Goal: Information Seeking & Learning: Check status

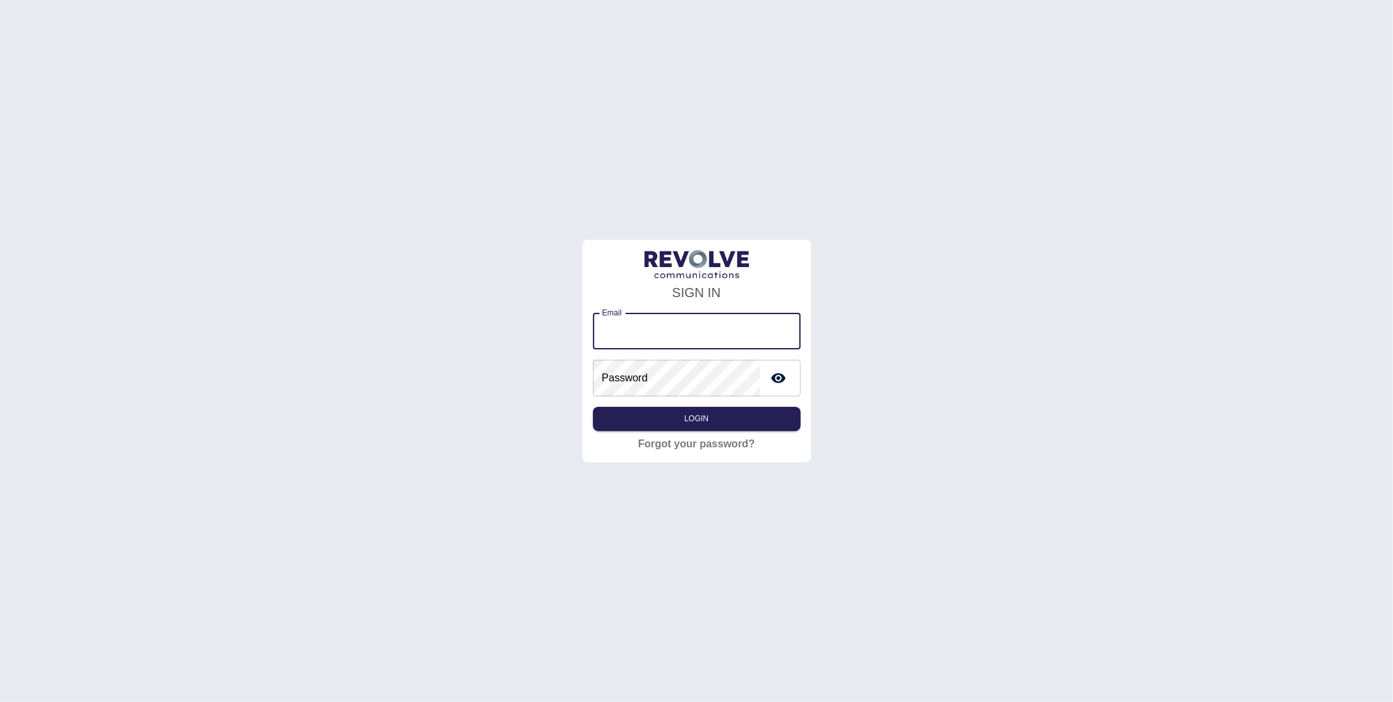
click at [639, 341] on input "Email" at bounding box center [697, 331] width 208 height 37
type input "**********"
click at [697, 418] on button "Login" at bounding box center [697, 419] width 208 height 24
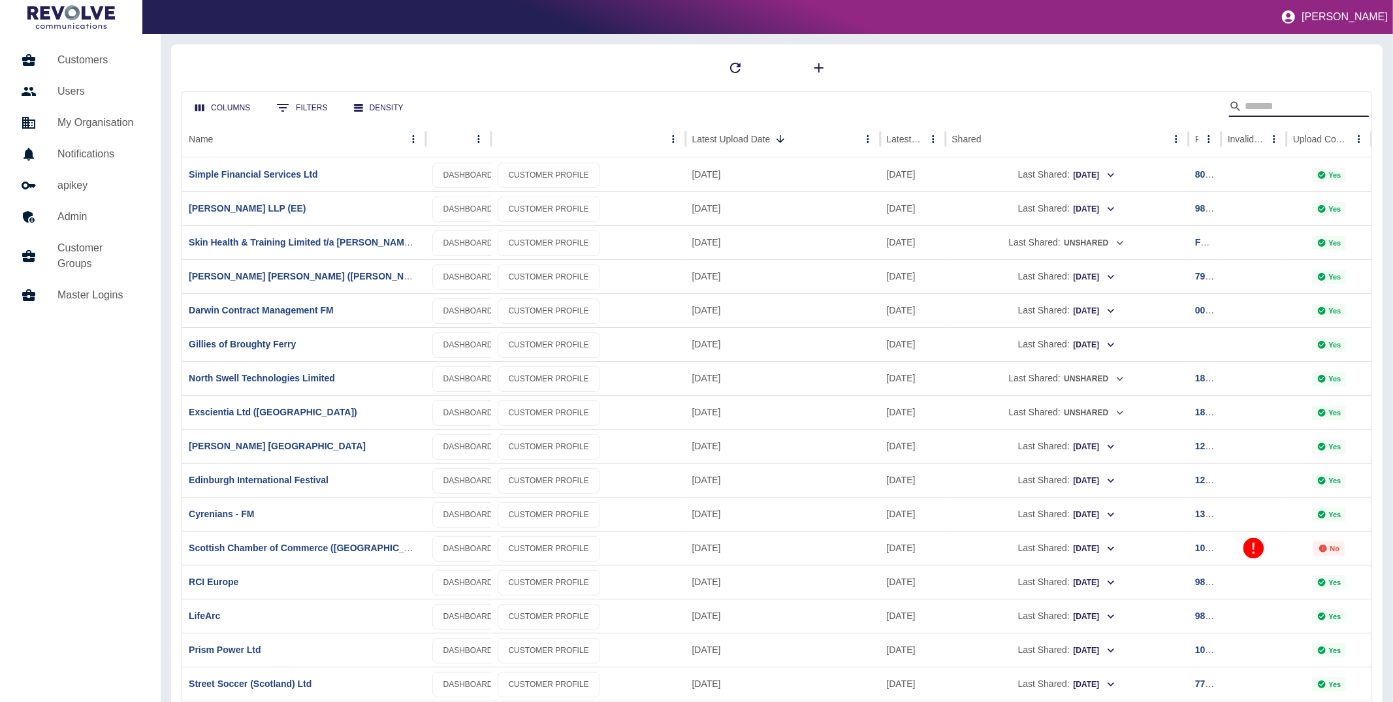
click at [1271, 110] on input "Search" at bounding box center [1296, 106] width 104 height 21
type input "**********"
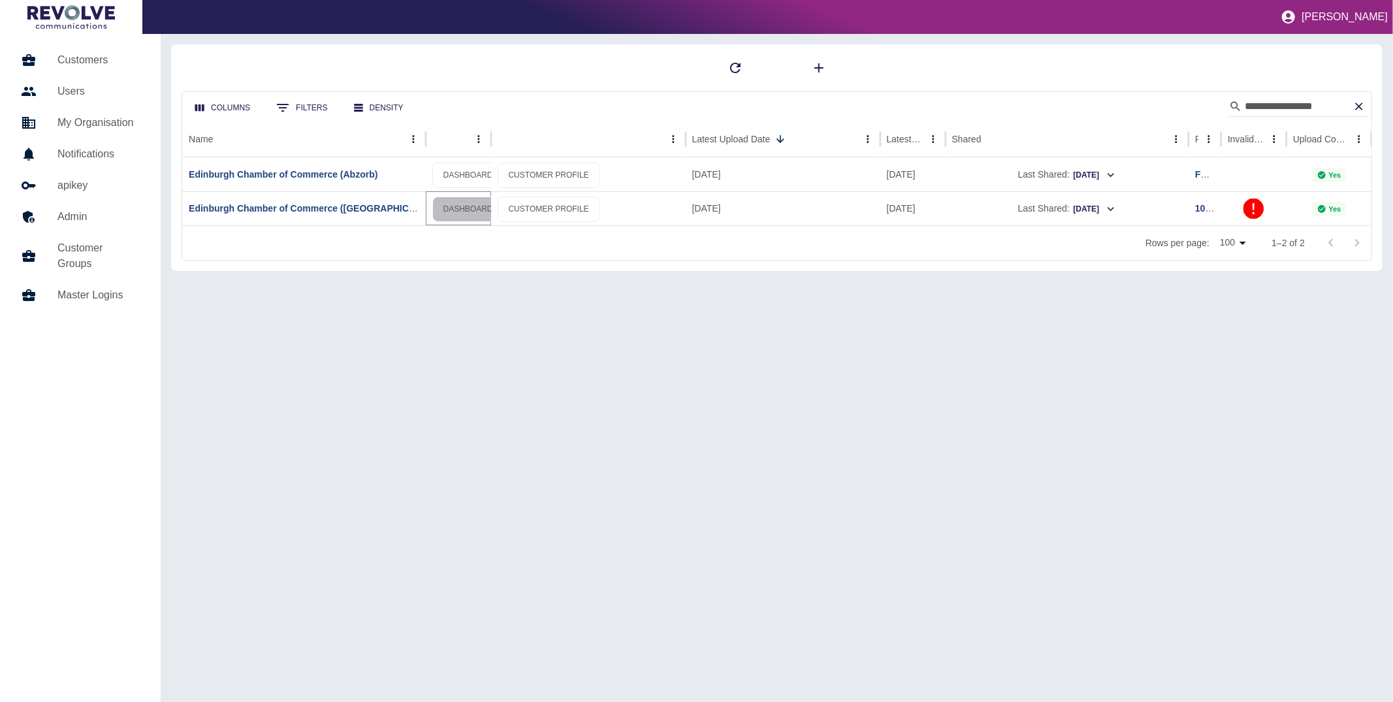
click at [469, 208] on link "DASHBOARD" at bounding box center [468, 209] width 72 height 25
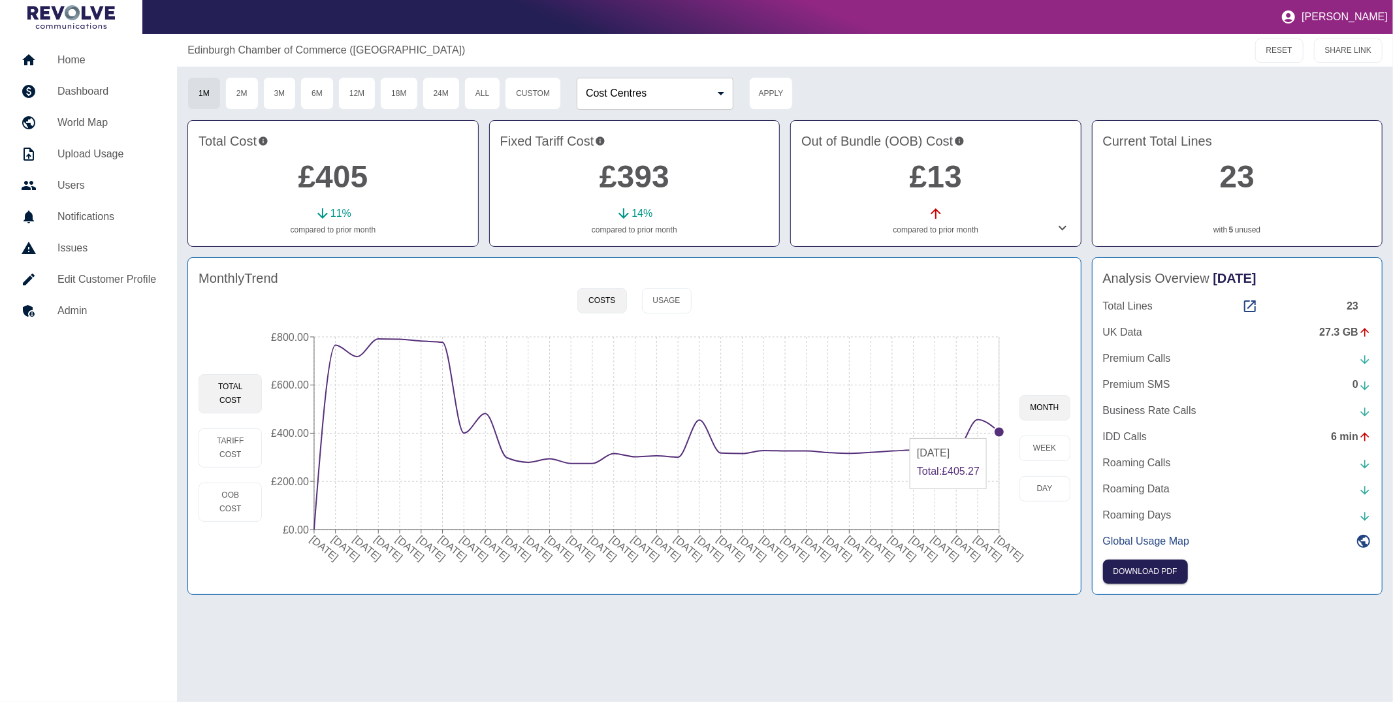
click at [997, 432] on circle at bounding box center [999, 432] width 10 height 10
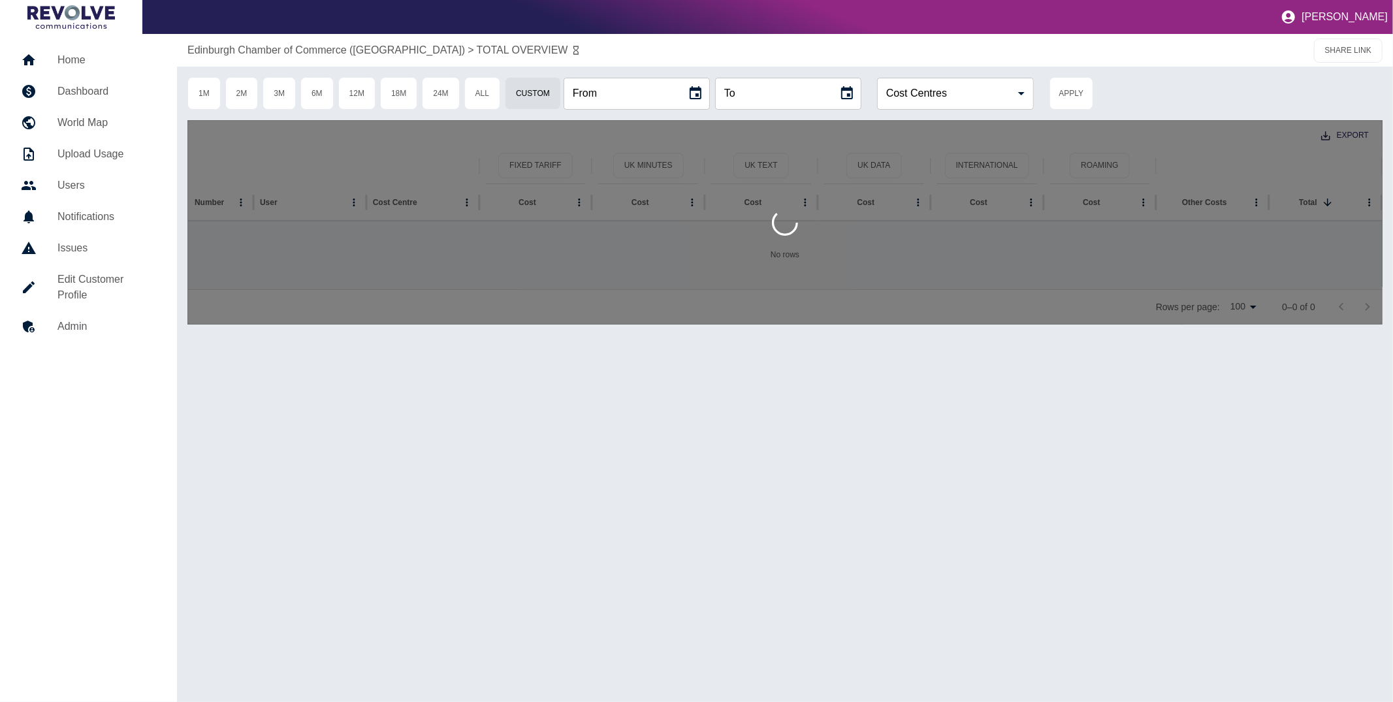
type input "**********"
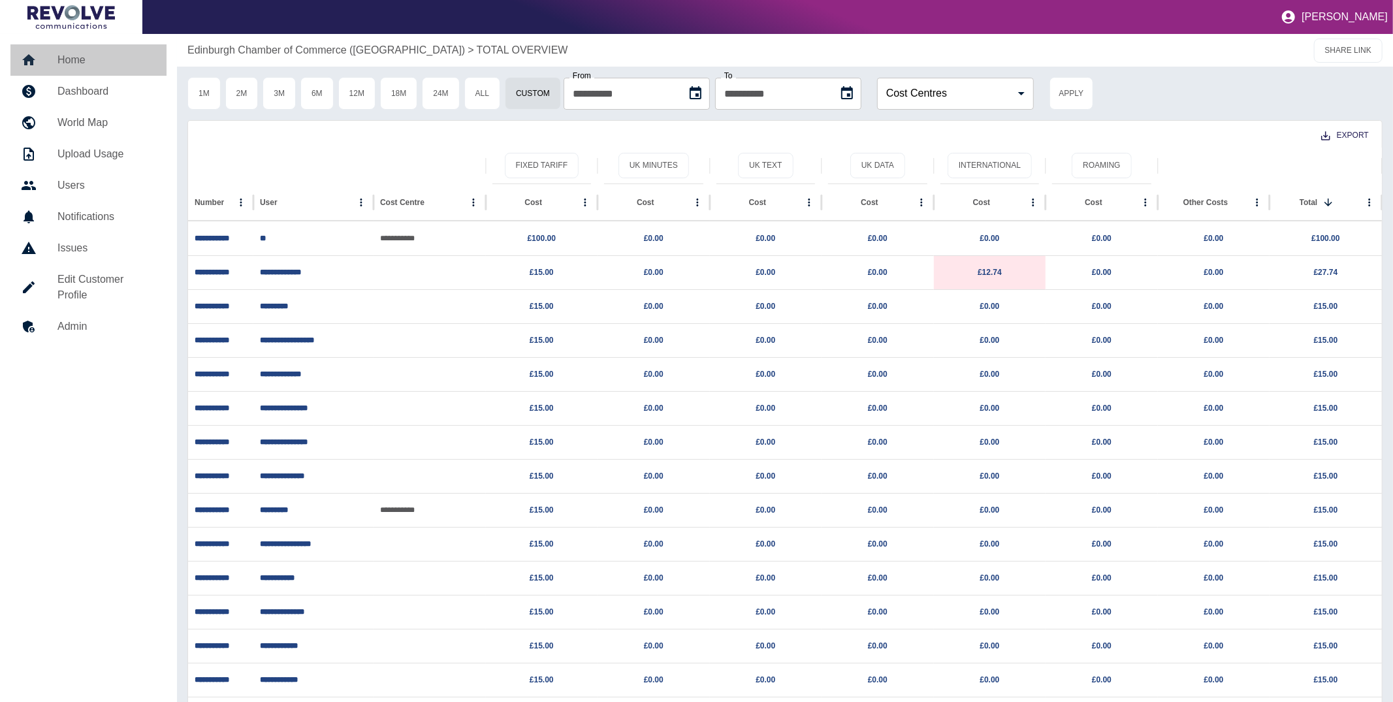
click at [107, 63] on h5 "Home" at bounding box center [106, 60] width 99 height 16
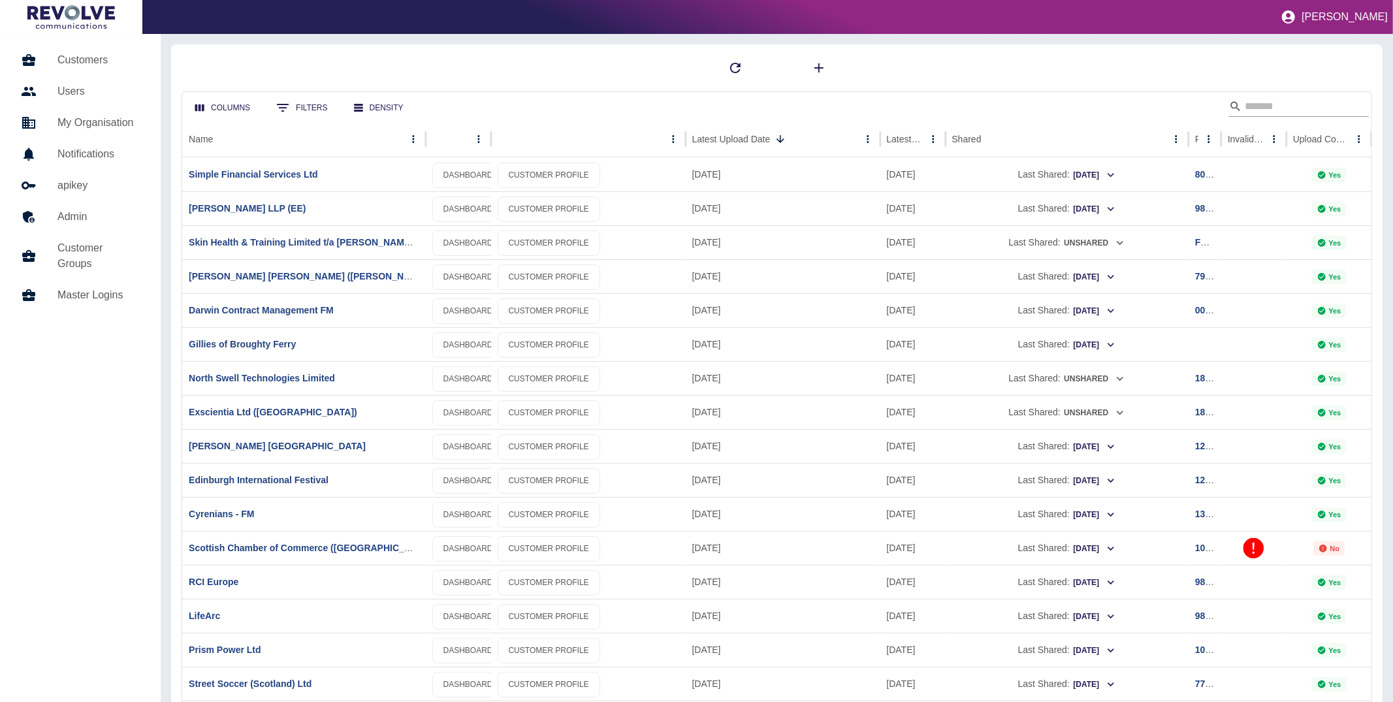
click at [1264, 109] on input "Search" at bounding box center [1296, 106] width 104 height 21
type input "*******"
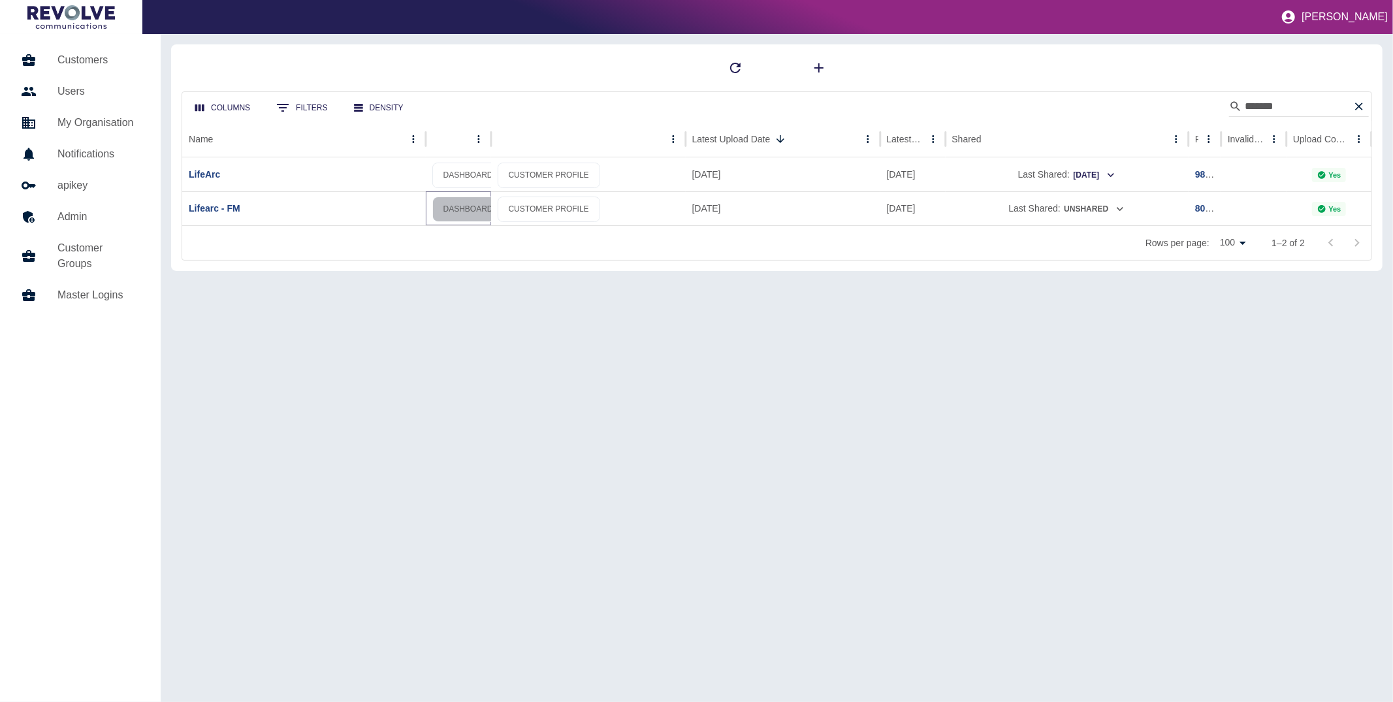
click at [452, 202] on link "DASHBOARD" at bounding box center [468, 209] width 72 height 25
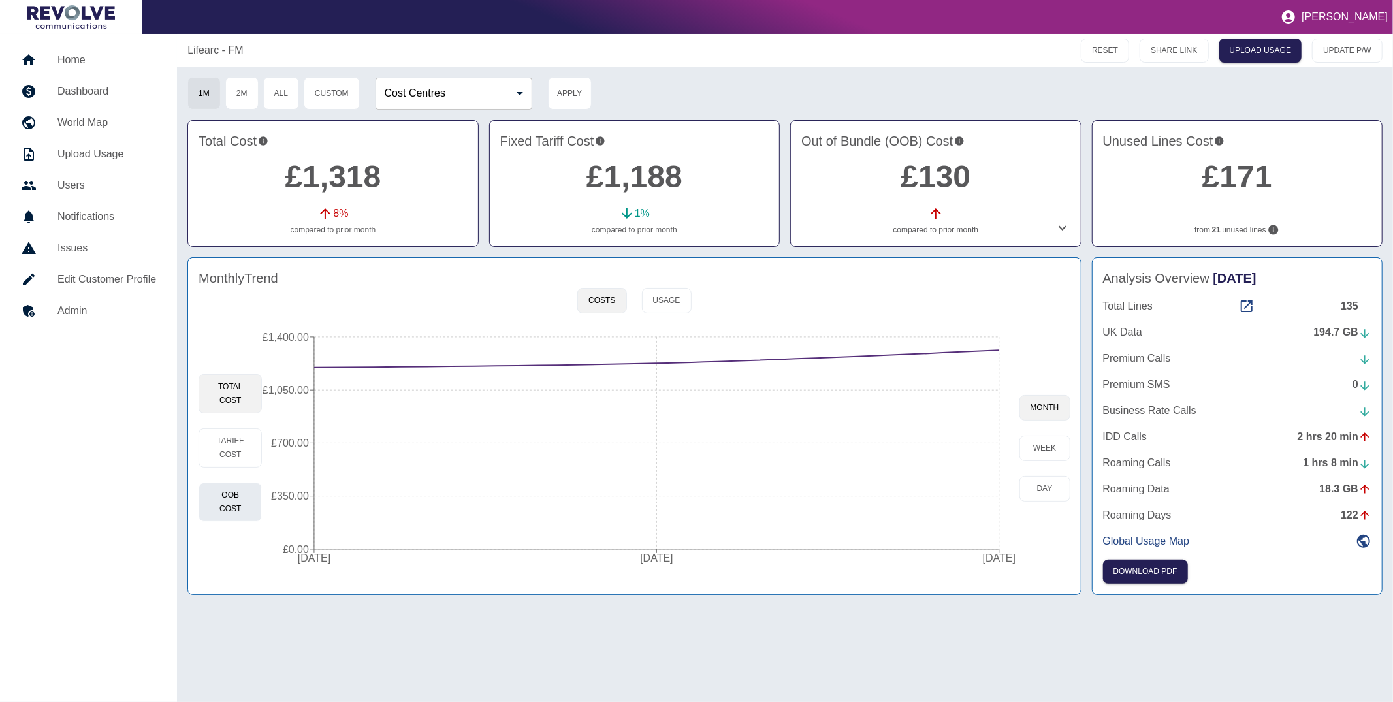
click at [233, 490] on button "OOB Cost" at bounding box center [229, 501] width 63 height 39
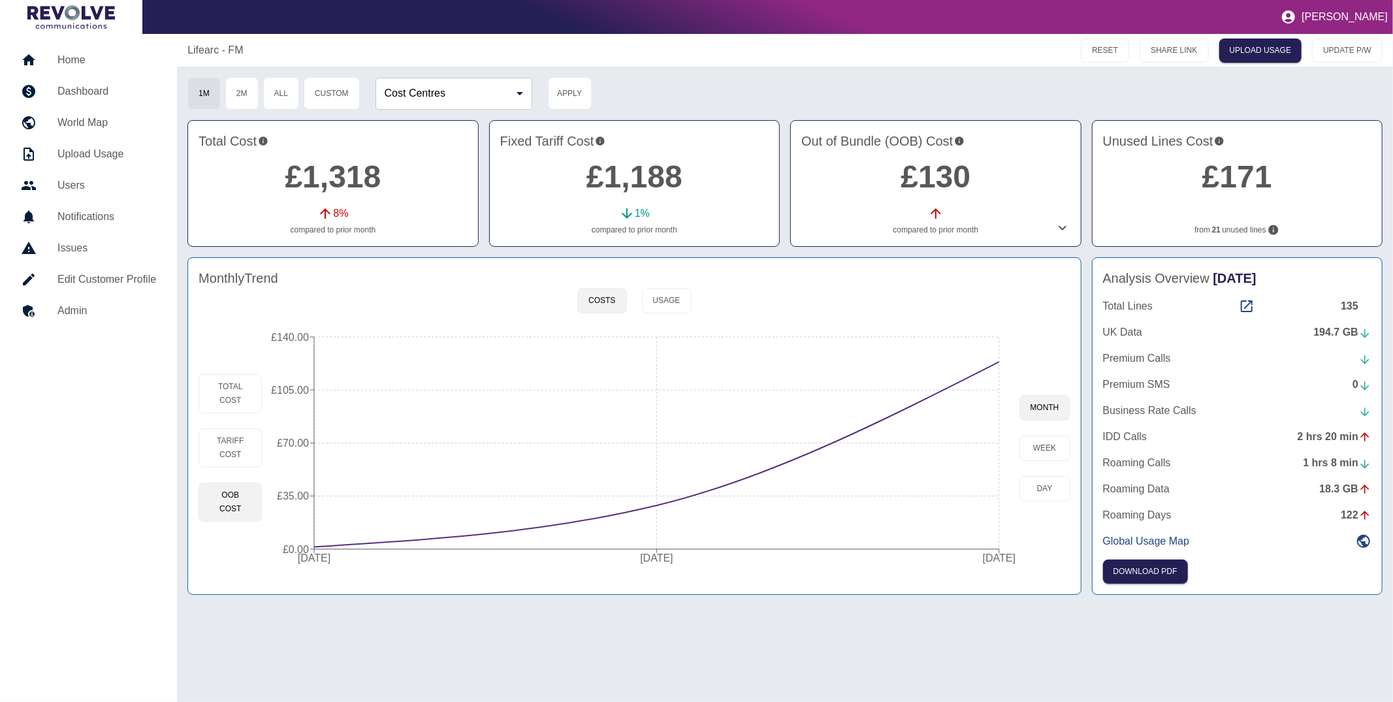
click at [1062, 224] on icon at bounding box center [1062, 228] width 16 height 16
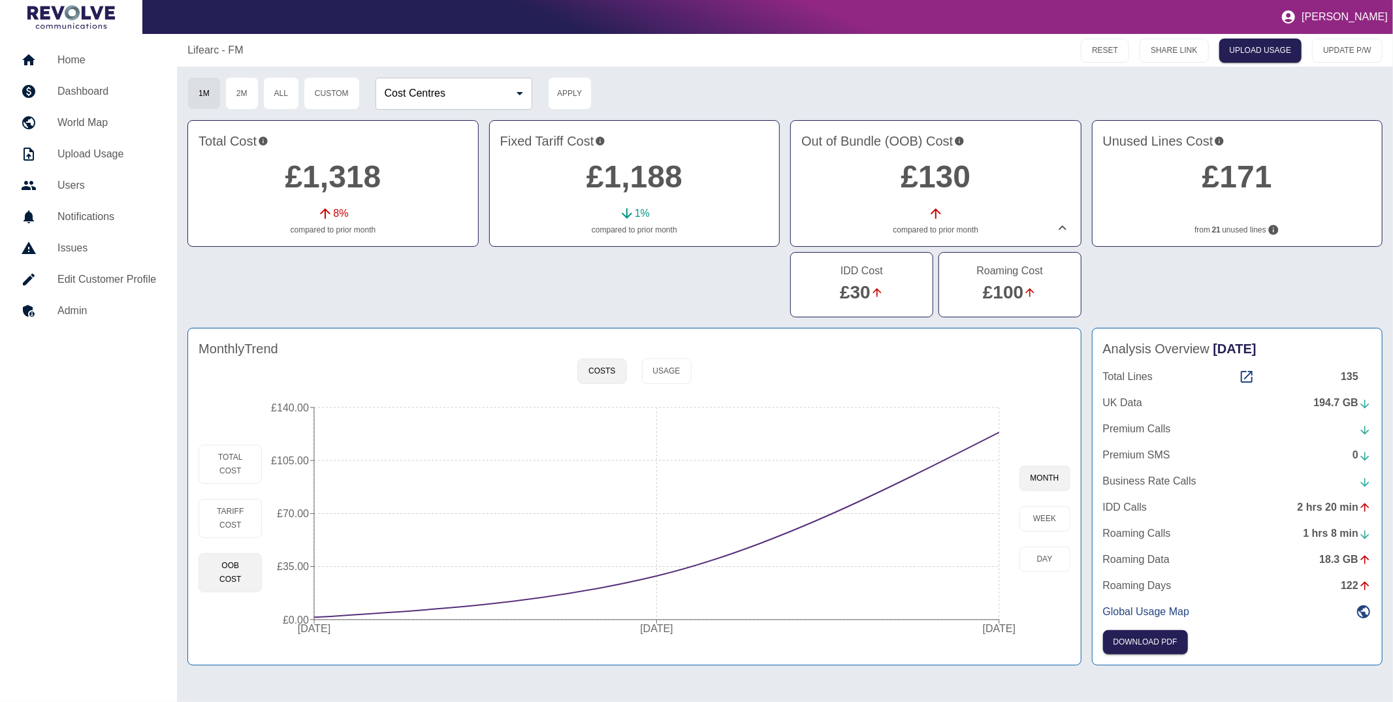
click at [1000, 296] on link "£100" at bounding box center [1003, 292] width 40 height 20
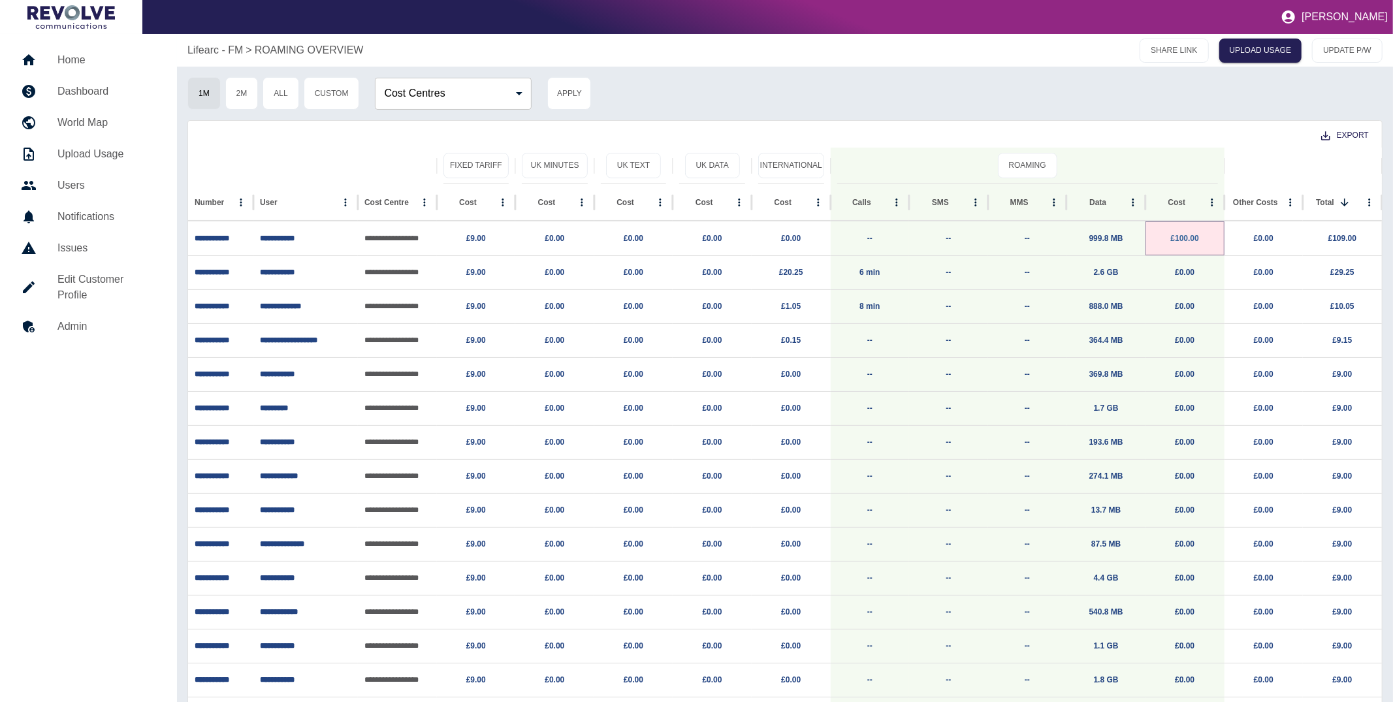
click at [1187, 236] on link "£100.00" at bounding box center [1185, 238] width 28 height 9
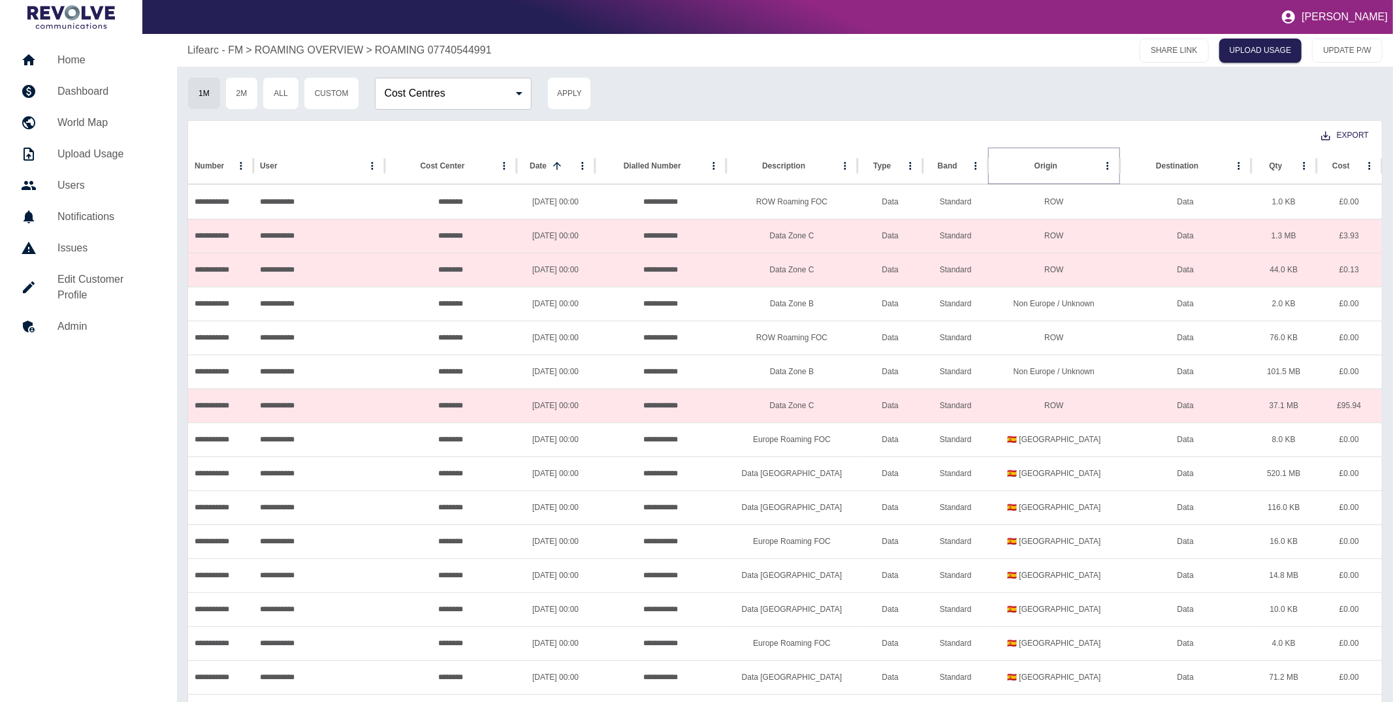
click at [1058, 163] on button "Sort" at bounding box center [1067, 166] width 18 height 18
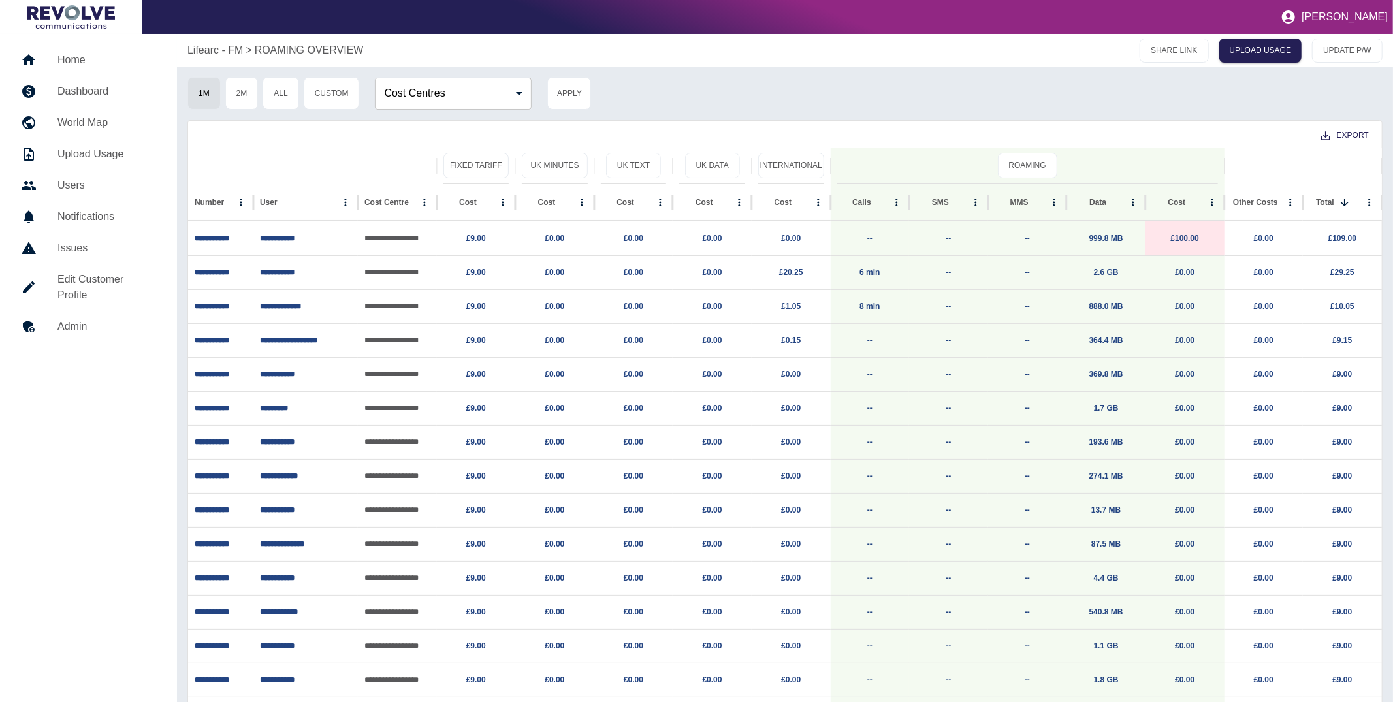
click at [236, 52] on p "Lifearc - FM" at bounding box center [214, 50] width 55 height 16
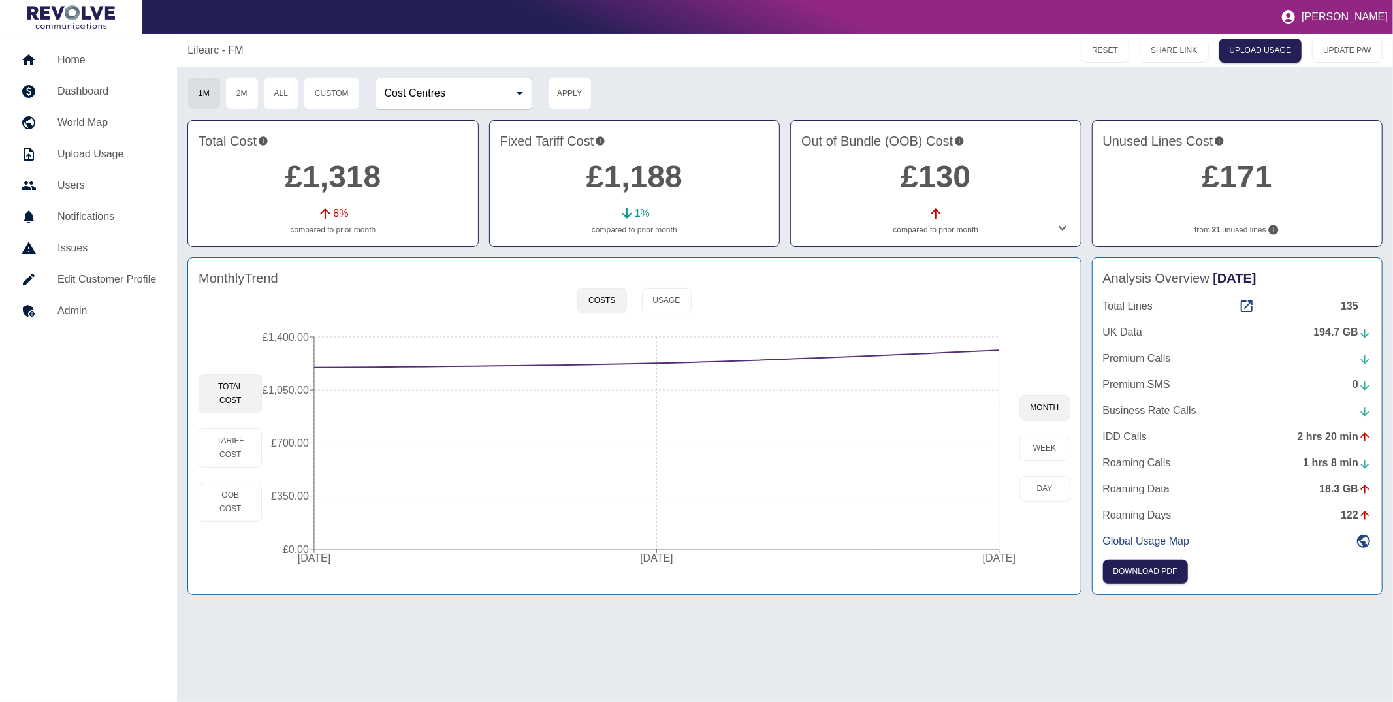
click at [1063, 229] on icon at bounding box center [1062, 228] width 8 height 5
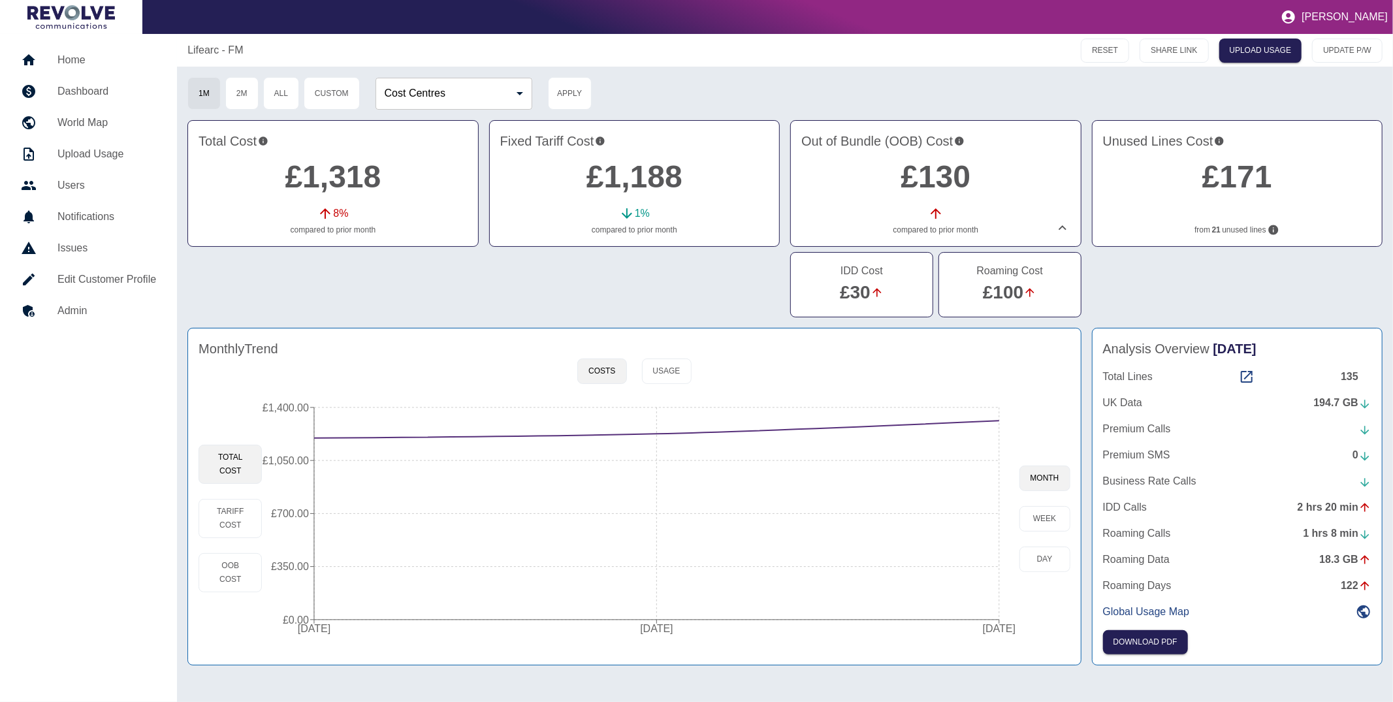
click at [875, 287] on icon at bounding box center [876, 292] width 13 height 13
click at [868, 290] on link "£30" at bounding box center [855, 292] width 31 height 20
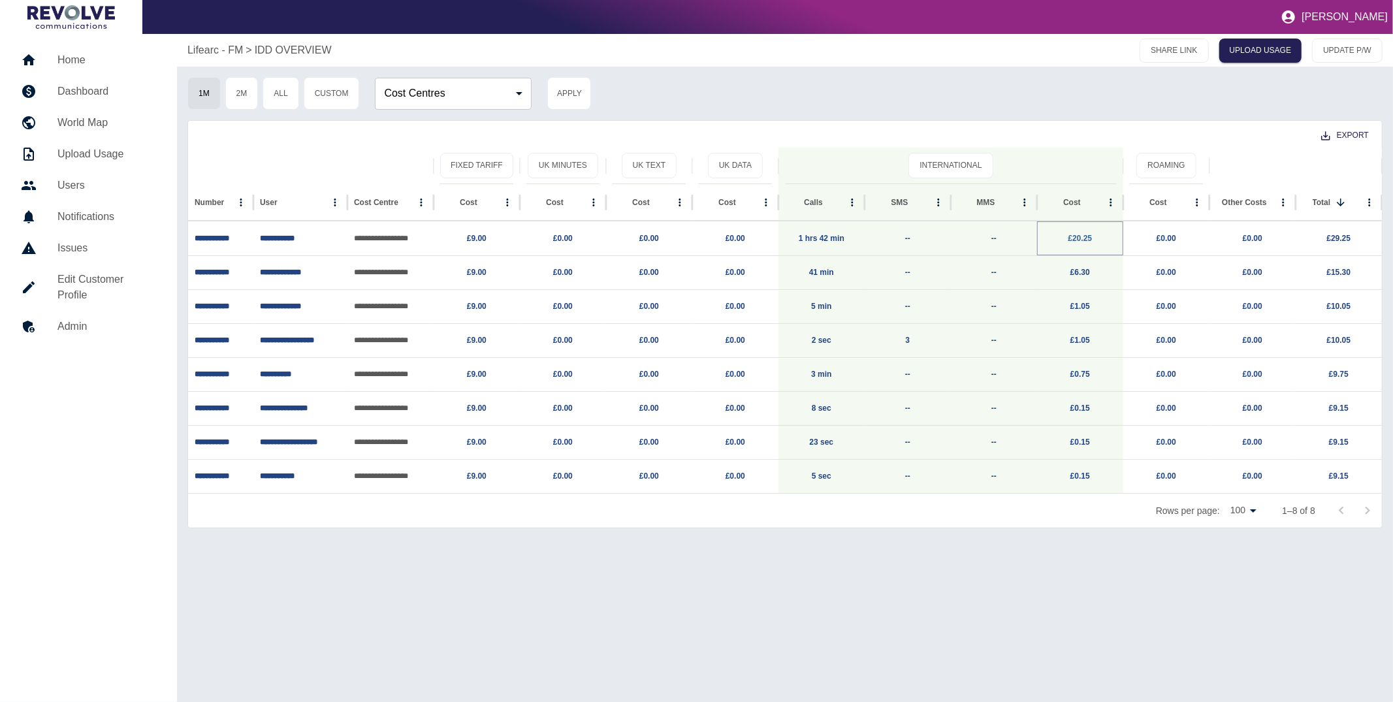
click at [1078, 238] on link "£20.25" at bounding box center [1080, 238] width 24 height 9
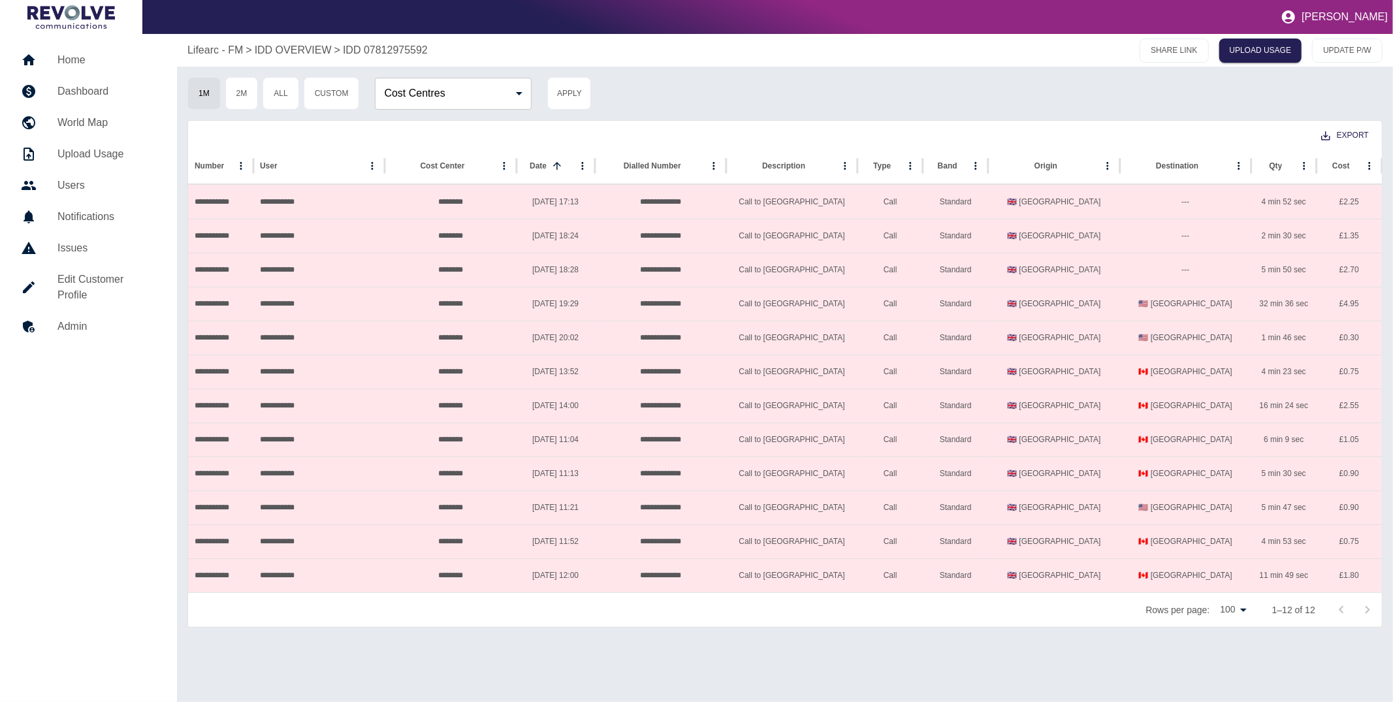
click at [233, 50] on p "Lifearc - FM" at bounding box center [214, 50] width 55 height 16
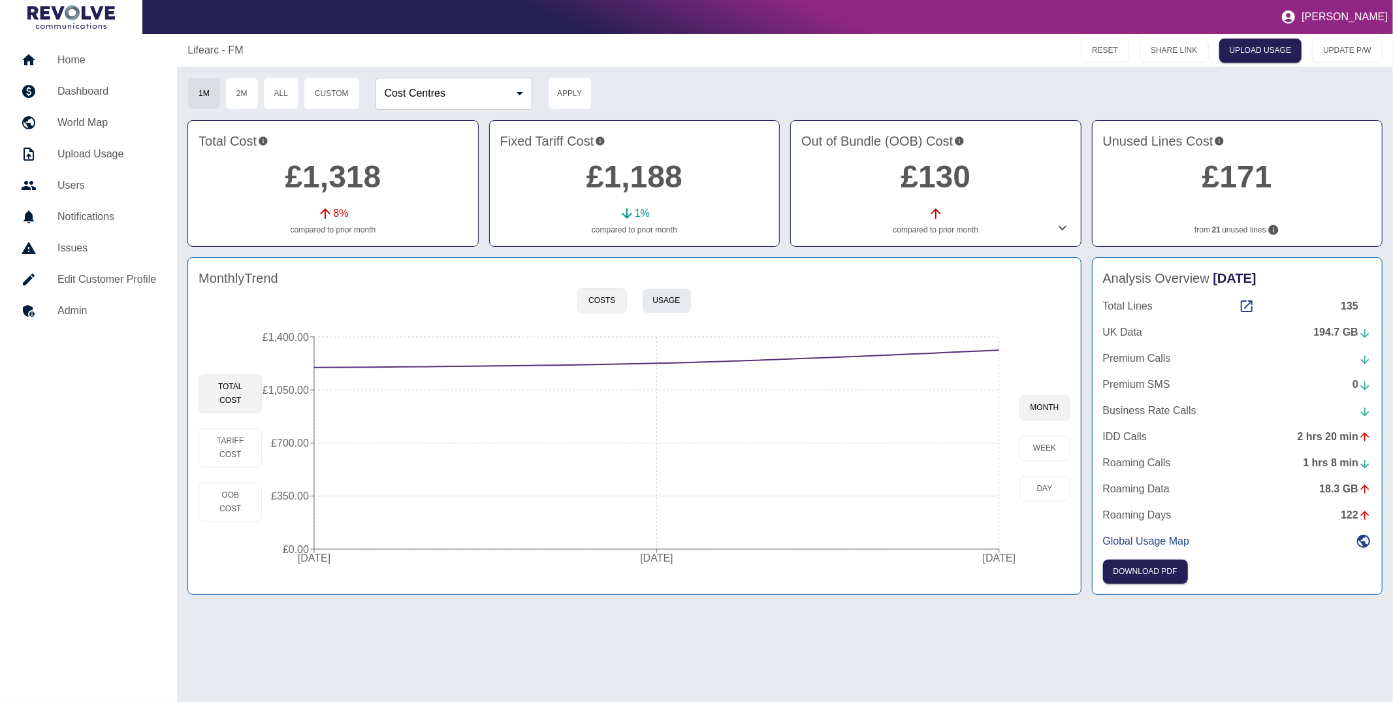
click at [671, 292] on button "Usage" at bounding box center [667, 300] width 50 height 25
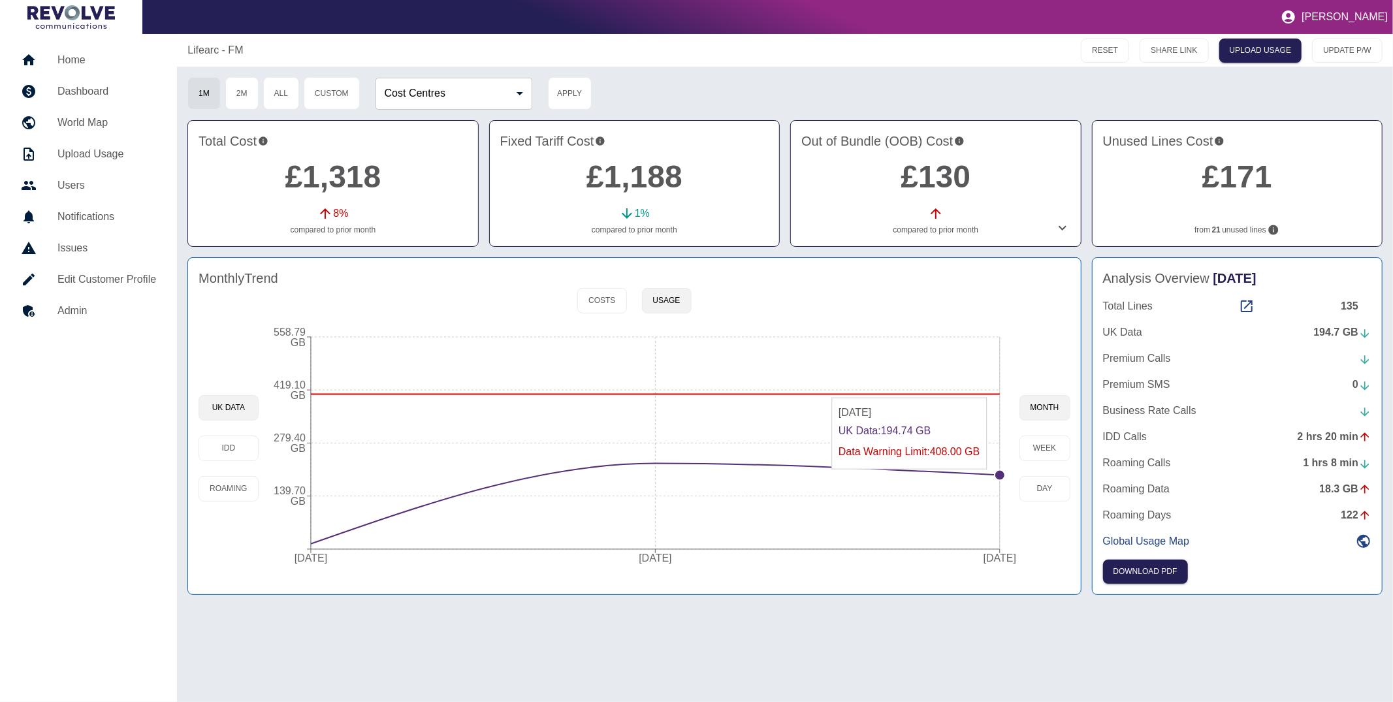
click at [996, 476] on circle at bounding box center [999, 475] width 10 height 10
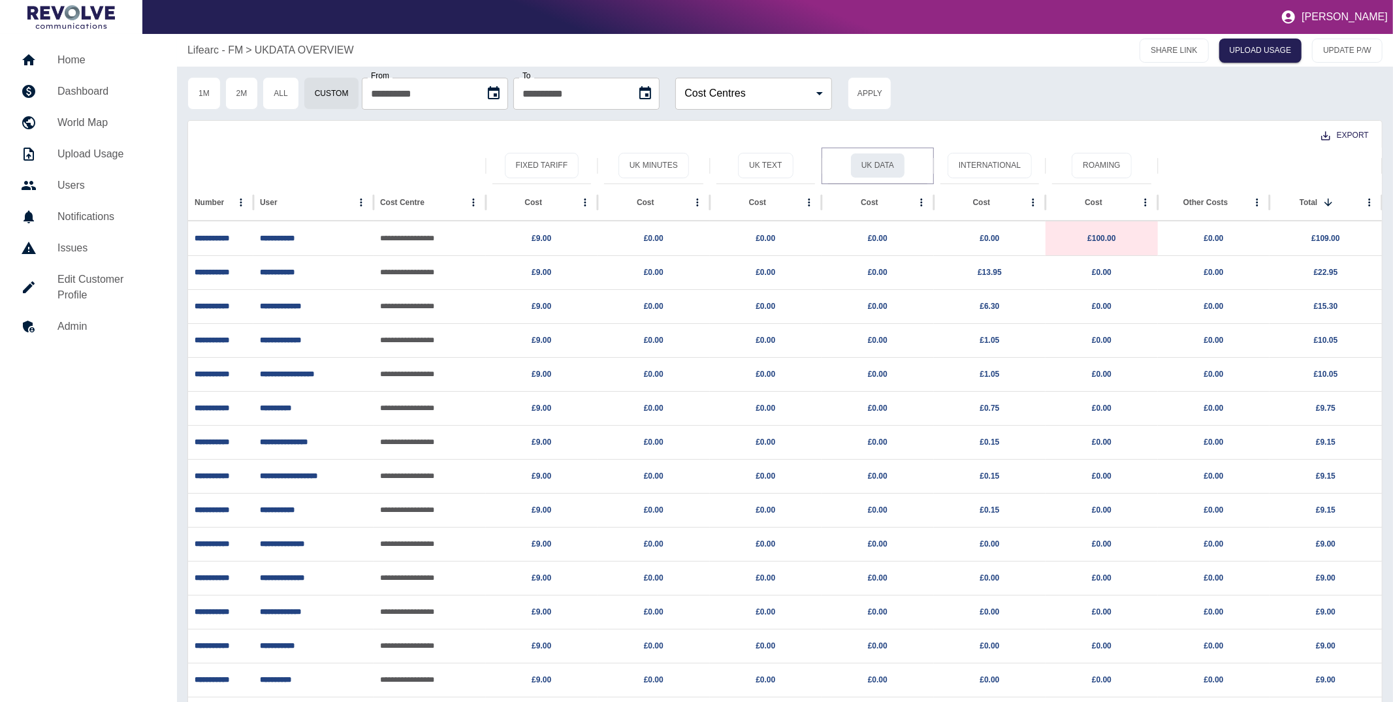
click at [864, 165] on button "UK Data" at bounding box center [877, 165] width 55 height 25
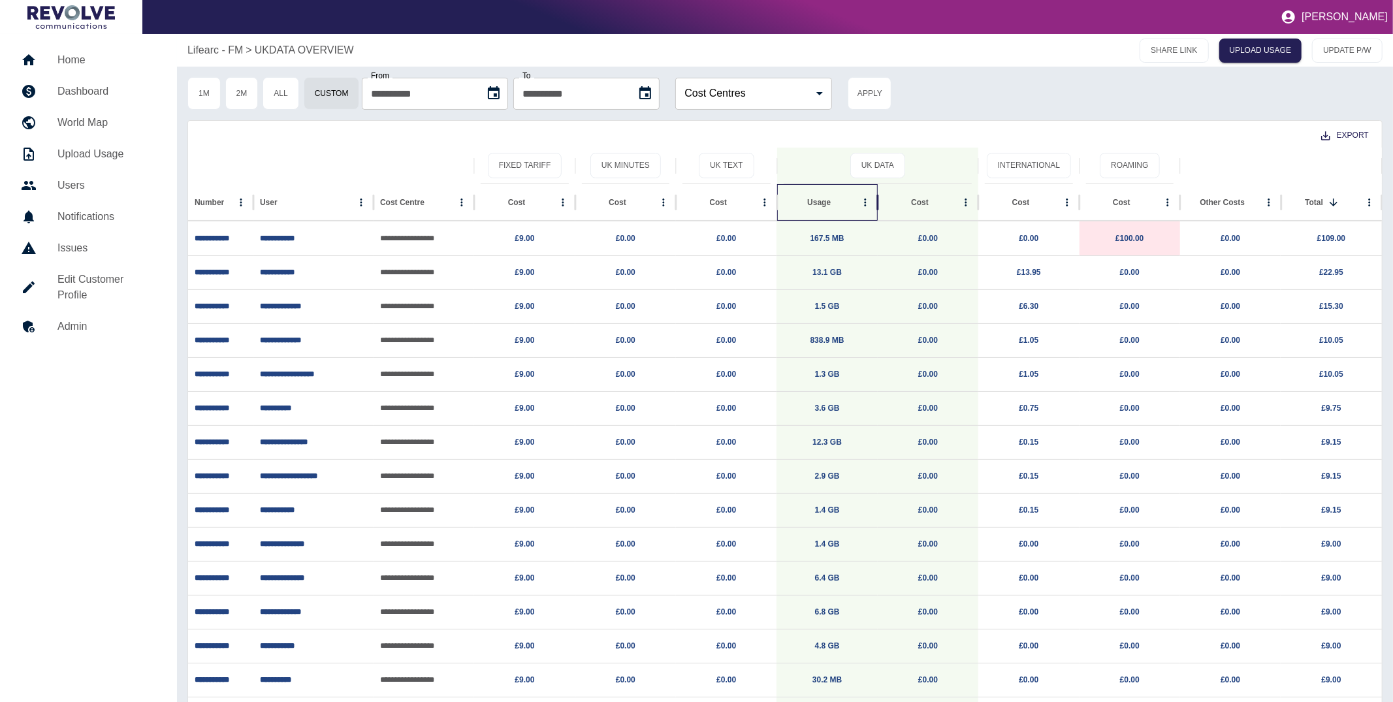
click at [821, 207] on div "Usage" at bounding box center [819, 202] width 72 height 36
click at [900, 127] on div "Export" at bounding box center [784, 134] width 1193 height 27
click at [221, 50] on p "Lifearc - FM" at bounding box center [214, 50] width 55 height 16
